Goal: Task Accomplishment & Management: Use online tool/utility

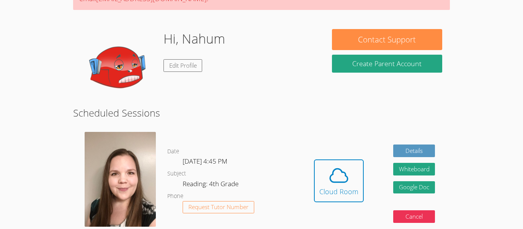
scroll to position [95, 0]
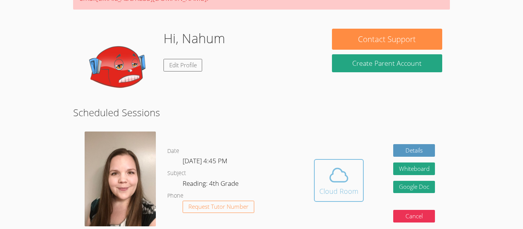
click at [328, 170] on icon at bounding box center [338, 175] width 21 height 21
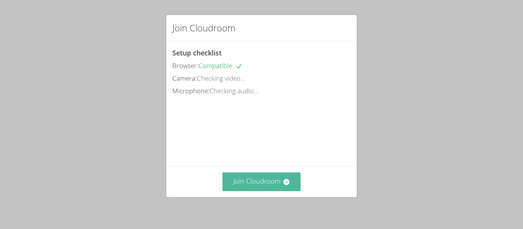
click at [260, 179] on button "Join Cloudroom" at bounding box center [262, 182] width 79 height 19
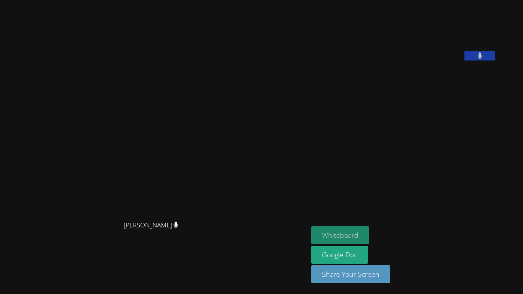
click at [314, 229] on button "Whiteboard" at bounding box center [340, 235] width 58 height 18
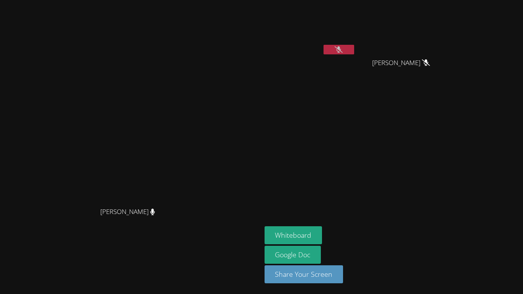
click at [337, 46] on button at bounding box center [339, 50] width 31 height 10
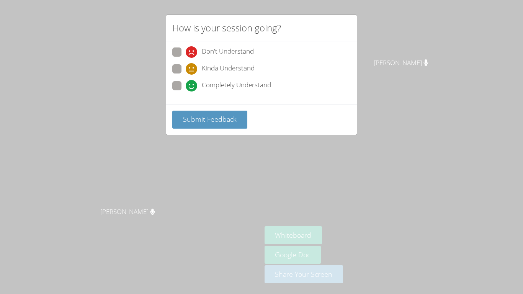
click at [217, 88] on span "Completely Understand" at bounding box center [236, 85] width 69 height 11
click at [192, 88] on input "Completely Understand" at bounding box center [189, 84] width 7 height 7
radio input "true"
click at [213, 110] on div "Submit Feedback" at bounding box center [261, 119] width 191 height 31
click at [217, 121] on span "Submit Feedback" at bounding box center [210, 119] width 54 height 9
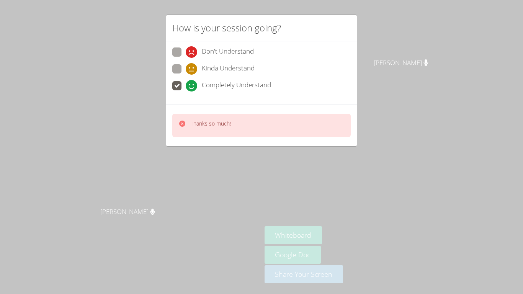
click at [217, 121] on p "Thanks so much!" at bounding box center [211, 124] width 40 height 8
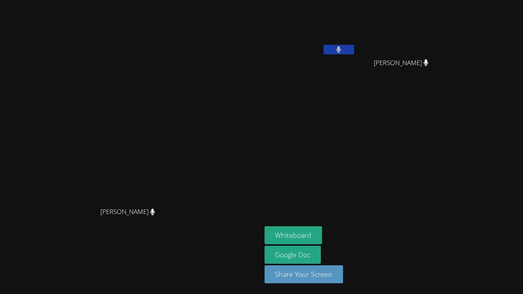
click at [306, 55] on div "[PERSON_NAME]" at bounding box center [310, 30] width 91 height 55
